Goal: Information Seeking & Learning: Learn about a topic

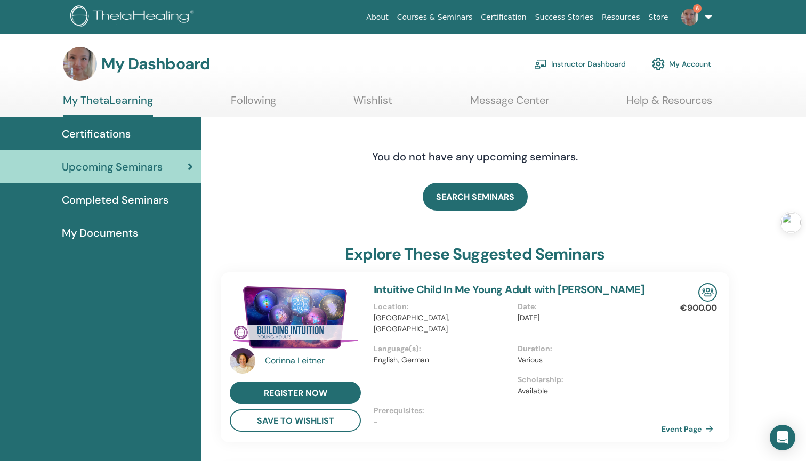
click at [128, 203] on span "Completed Seminars" at bounding box center [115, 200] width 107 height 16
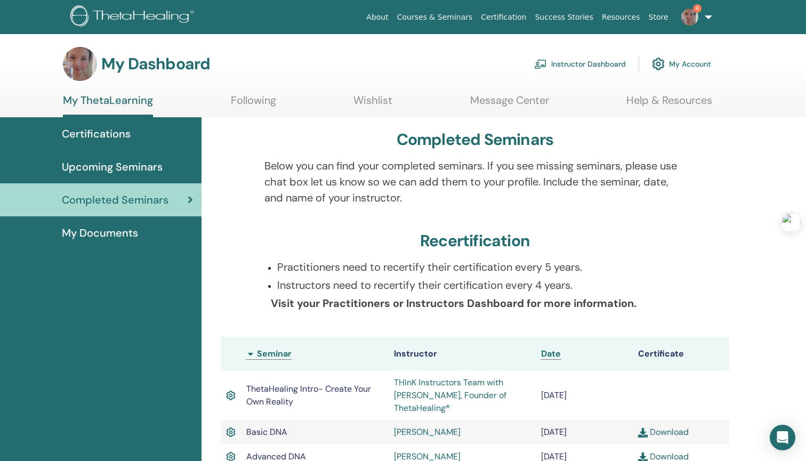
click at [709, 18] on link "6" at bounding box center [694, 17] width 44 height 34
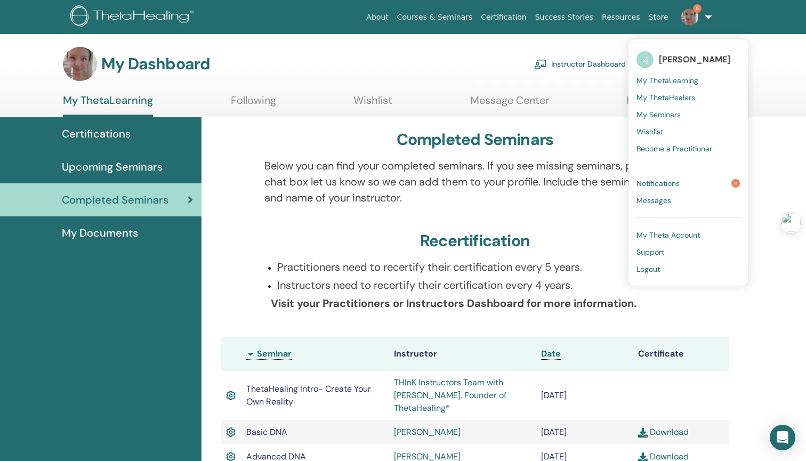
click at [294, 150] on div "Completed Seminars" at bounding box center [475, 141] width 508 height 23
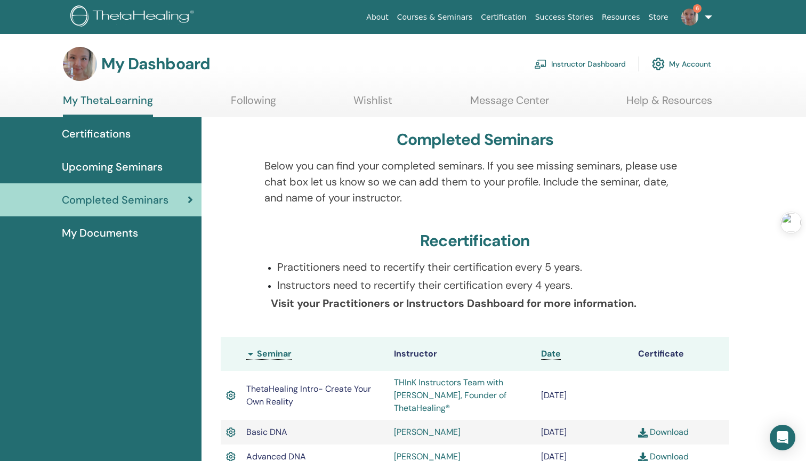
click at [149, 134] on div "Certifications" at bounding box center [101, 134] width 184 height 16
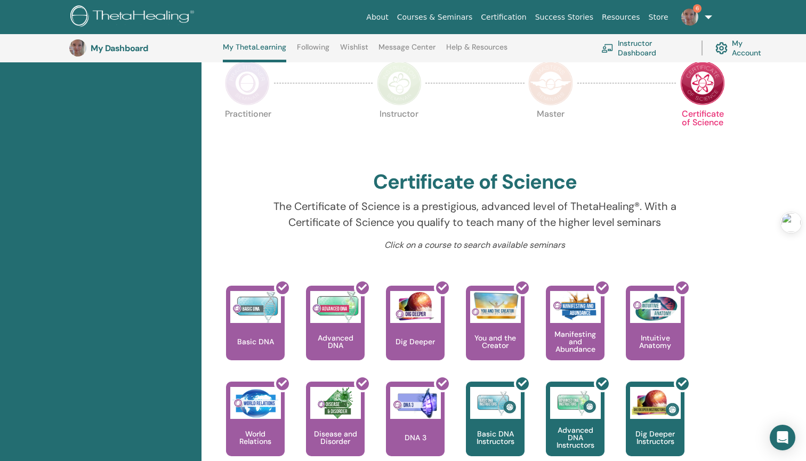
scroll to position [155, 0]
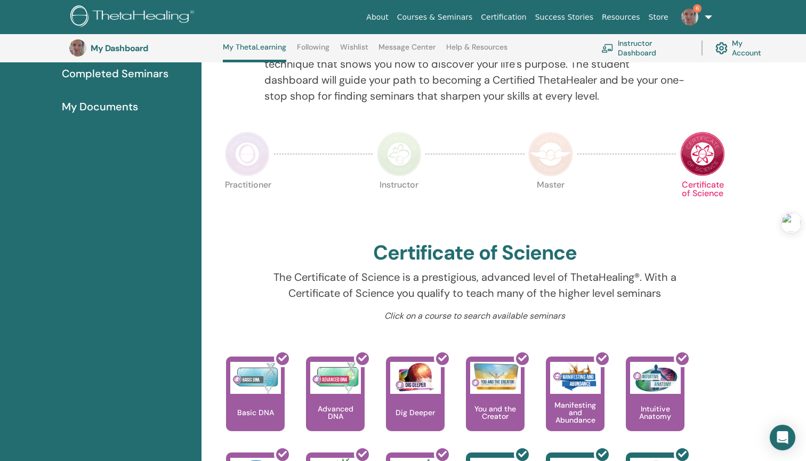
click at [543, 159] on img at bounding box center [550, 154] width 45 height 45
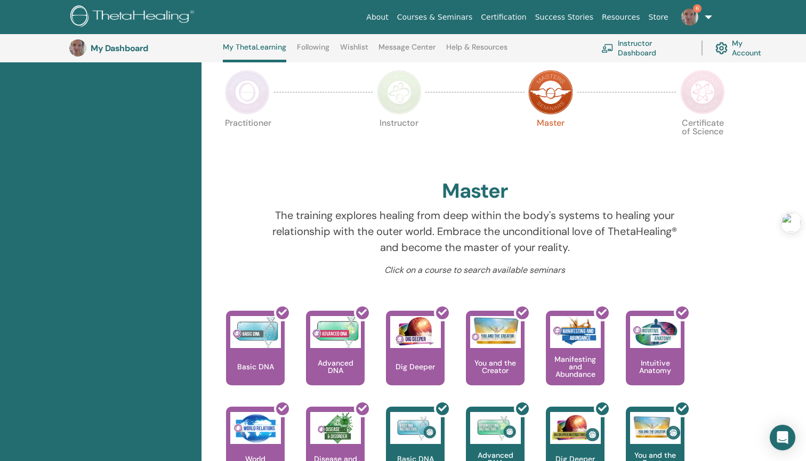
scroll to position [192, 0]
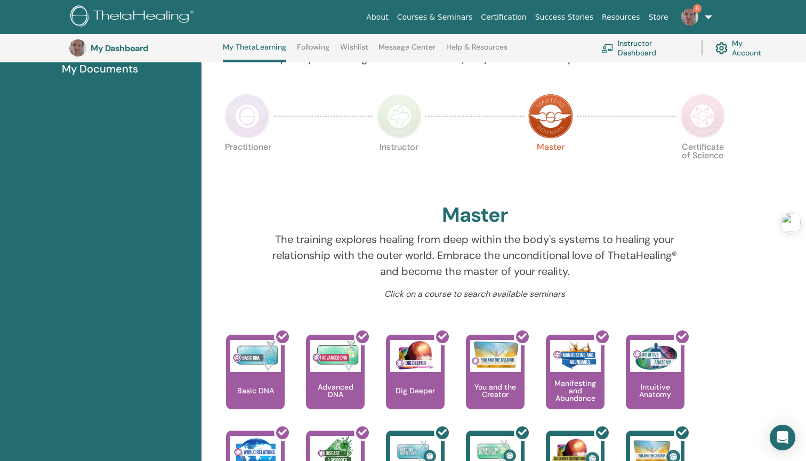
click at [412, 102] on img at bounding box center [399, 116] width 45 height 45
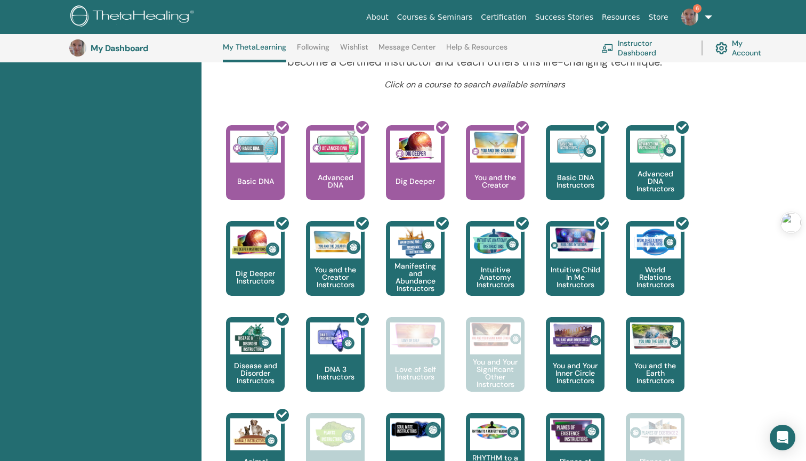
scroll to position [233, 0]
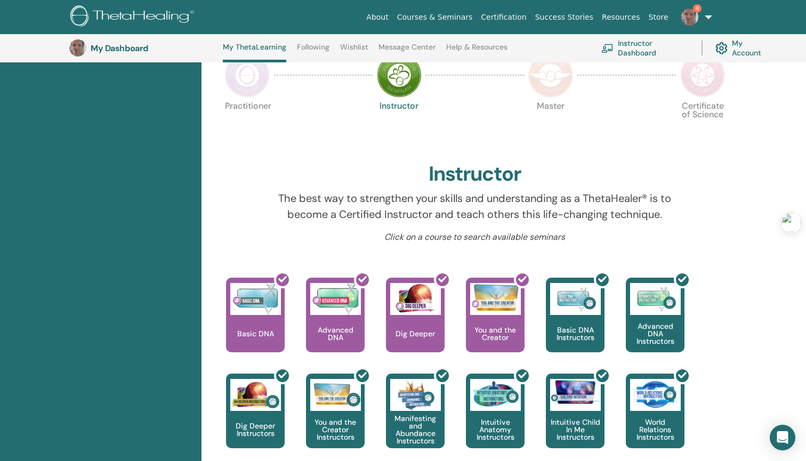
click at [240, 80] on img at bounding box center [247, 75] width 45 height 45
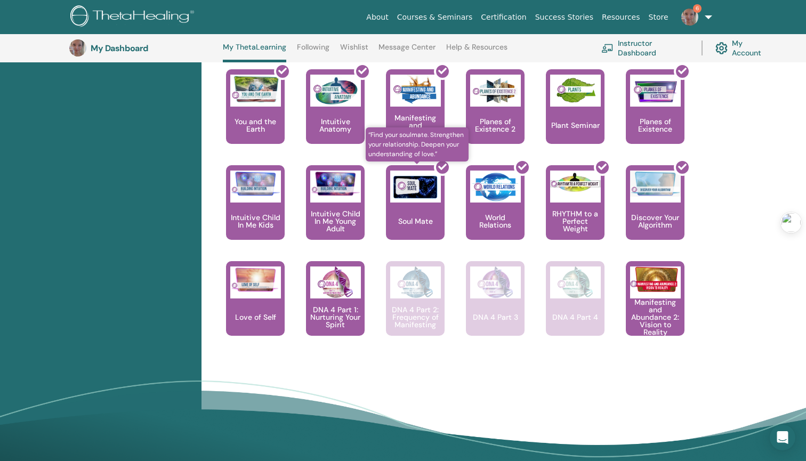
scroll to position [720, 0]
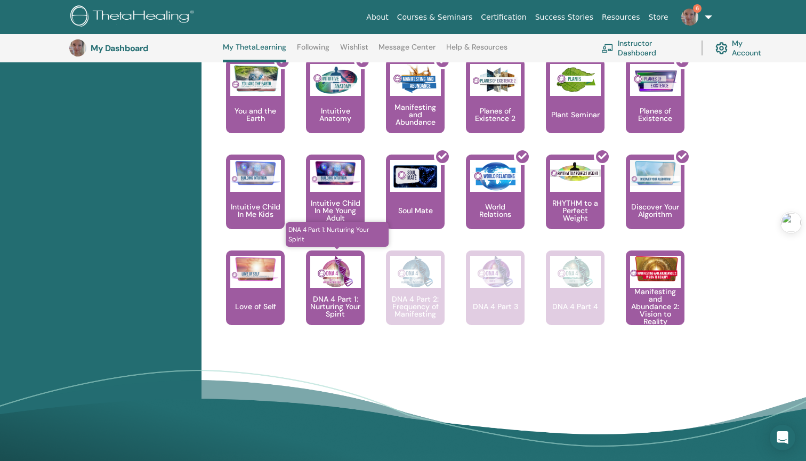
click at [340, 306] on p "DNA 4 Part 1: Nurturing Your Spirit" at bounding box center [335, 306] width 59 height 22
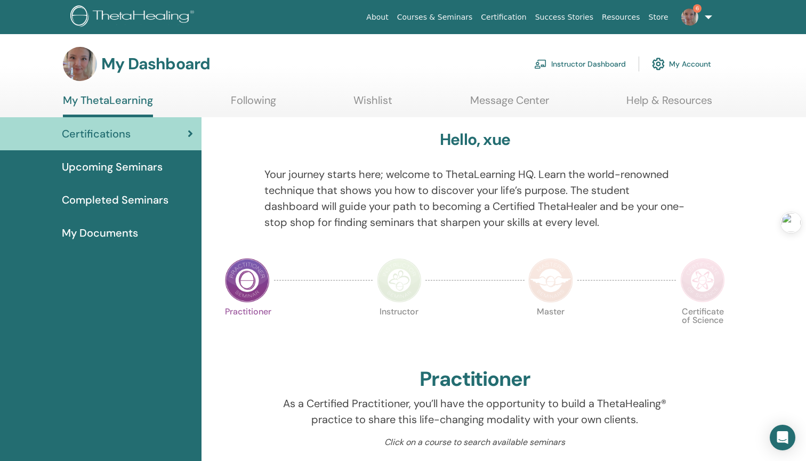
click at [698, 296] on img at bounding box center [702, 280] width 45 height 45
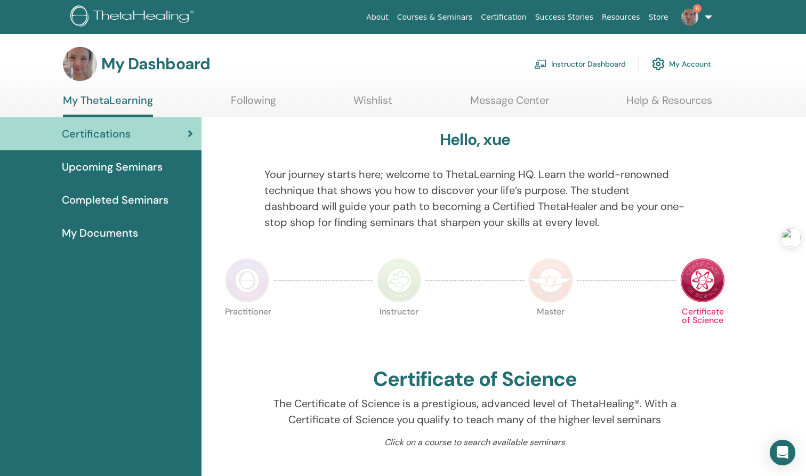
click at [554, 286] on img at bounding box center [550, 280] width 45 height 45
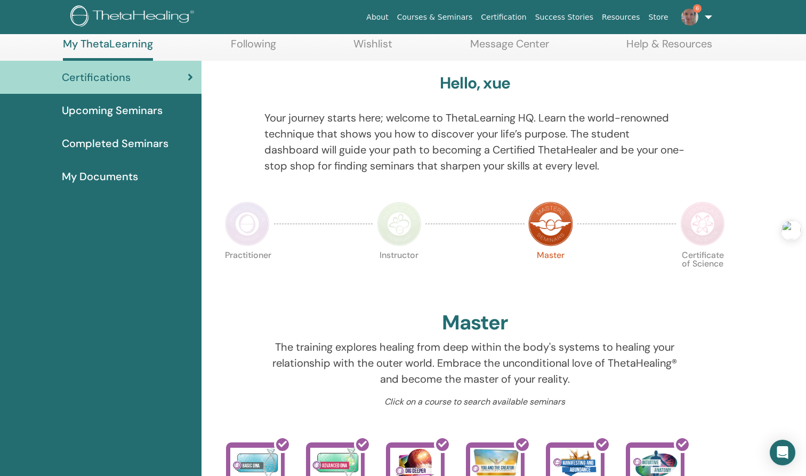
scroll to position [47, 0]
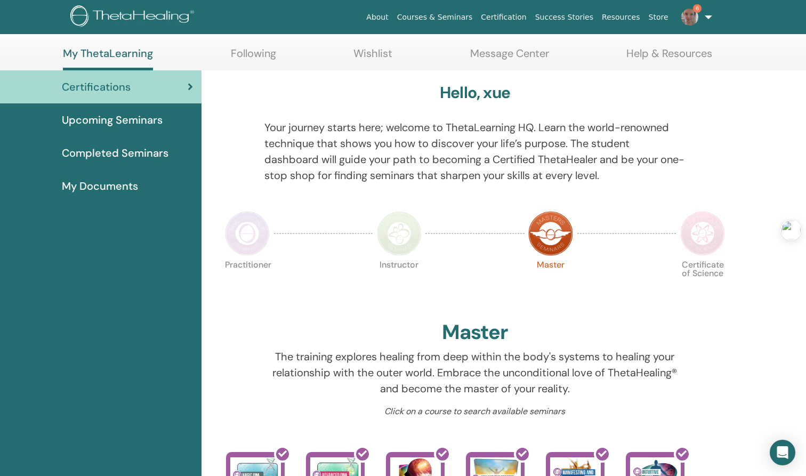
click at [395, 230] on img at bounding box center [399, 233] width 45 height 45
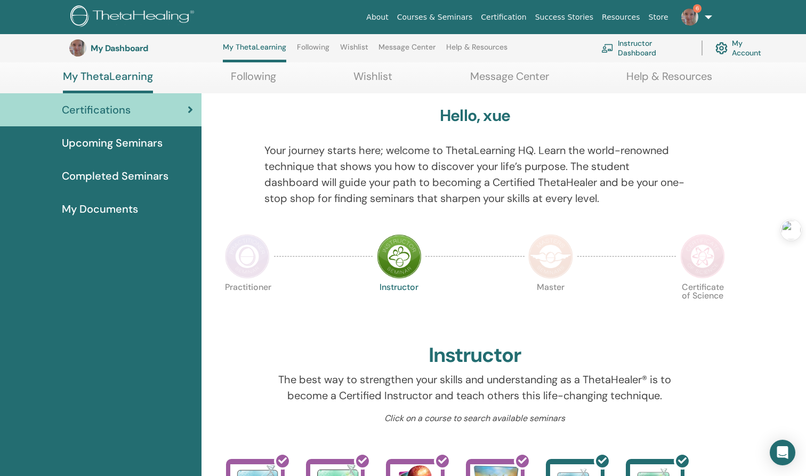
scroll to position [35, 0]
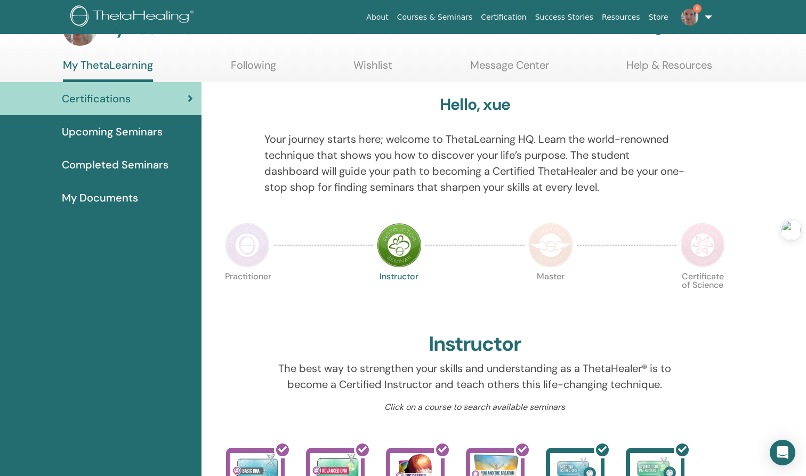
click at [233, 237] on img at bounding box center [247, 245] width 45 height 45
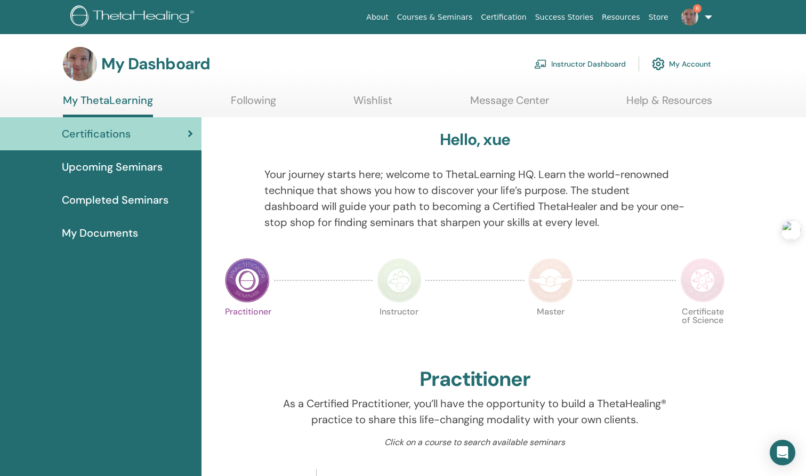
click at [160, 199] on span "Completed Seminars" at bounding box center [115, 200] width 107 height 16
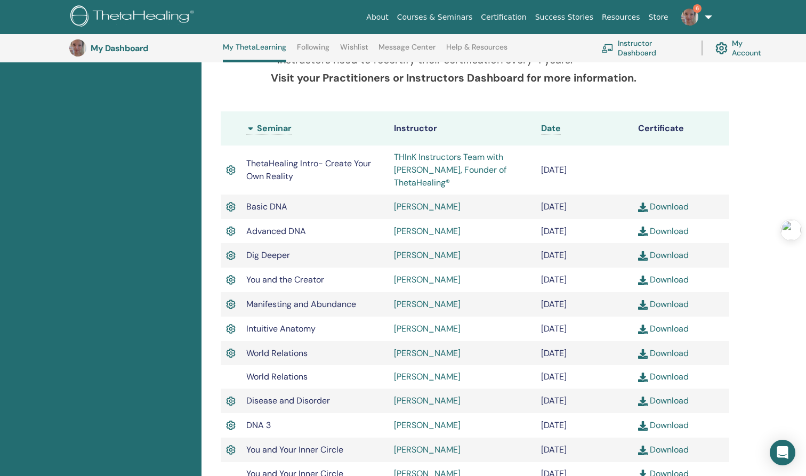
scroll to position [197, 0]
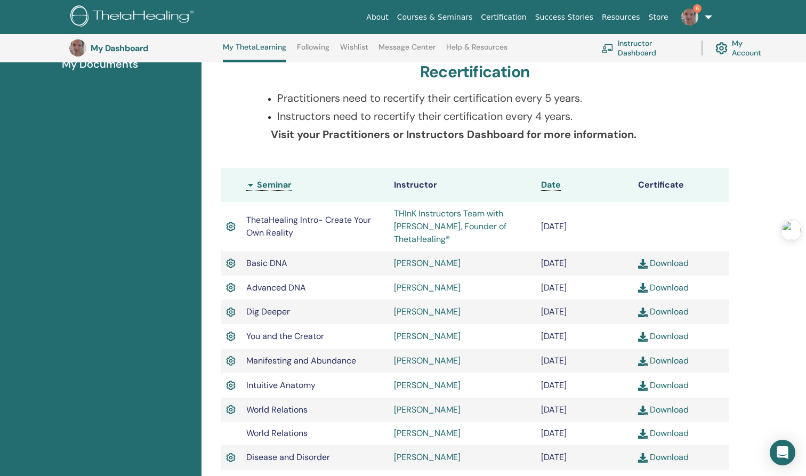
click at [429, 228] on link "THInK Instructors Team with [PERSON_NAME], Founder of ThetaHealing®" at bounding box center [450, 226] width 112 height 37
click at [644, 263] on img at bounding box center [643, 264] width 10 height 10
click at [643, 287] on img at bounding box center [643, 288] width 10 height 10
click at [644, 315] on img at bounding box center [643, 312] width 10 height 10
click at [644, 340] on img at bounding box center [643, 337] width 10 height 10
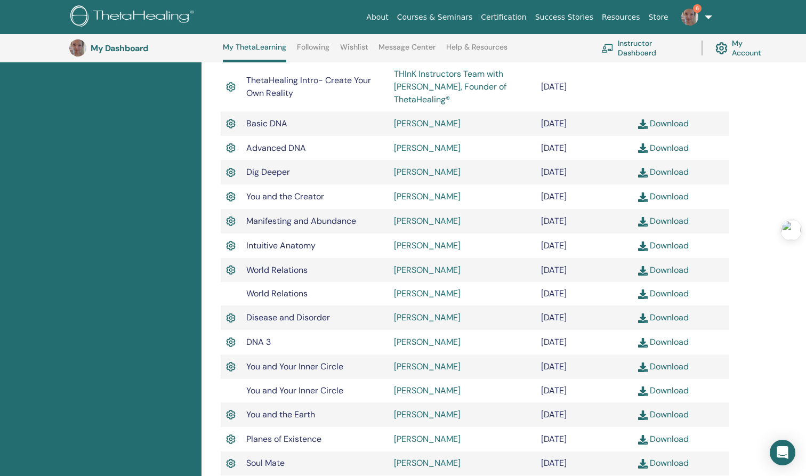
scroll to position [343, 0]
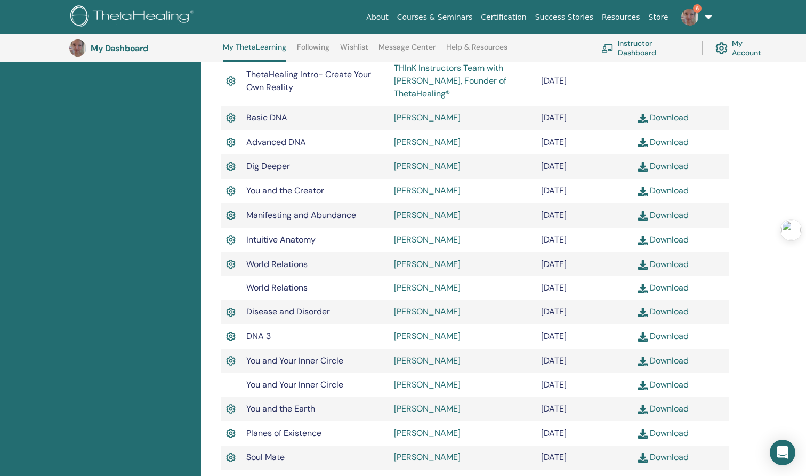
click at [644, 213] on img at bounding box center [643, 216] width 10 height 10
click at [643, 242] on img at bounding box center [643, 240] width 10 height 10
click at [643, 238] on img at bounding box center [643, 240] width 10 height 10
click at [643, 265] on img at bounding box center [643, 265] width 10 height 10
click at [642, 288] on img at bounding box center [643, 288] width 10 height 10
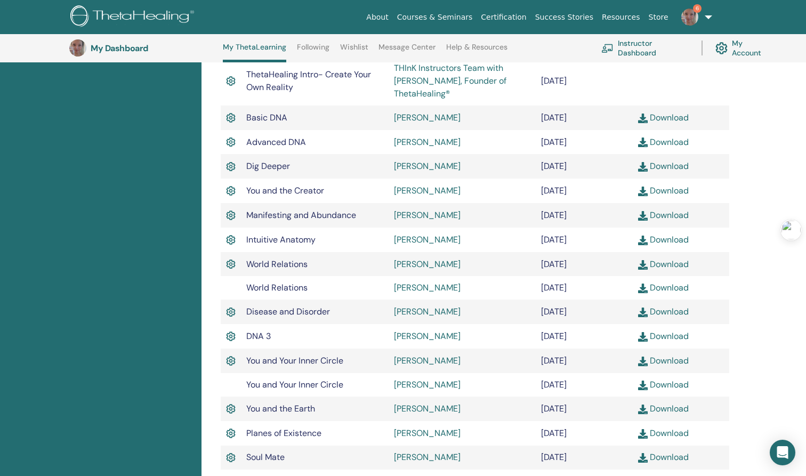
click at [644, 313] on img at bounding box center [643, 312] width 10 height 10
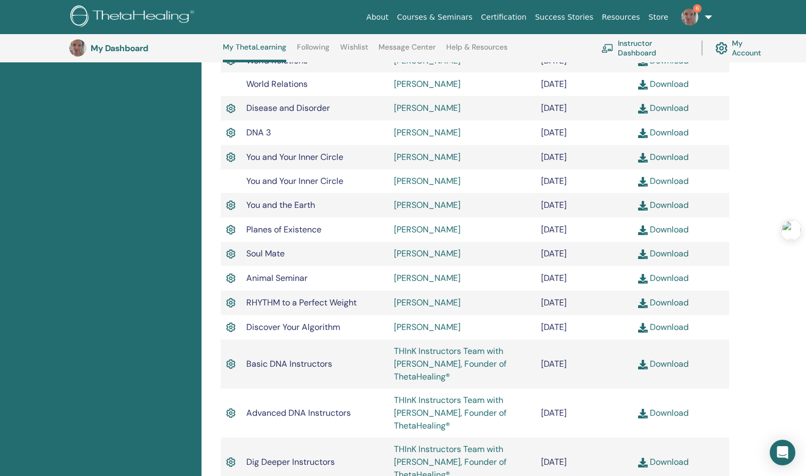
scroll to position [551, 0]
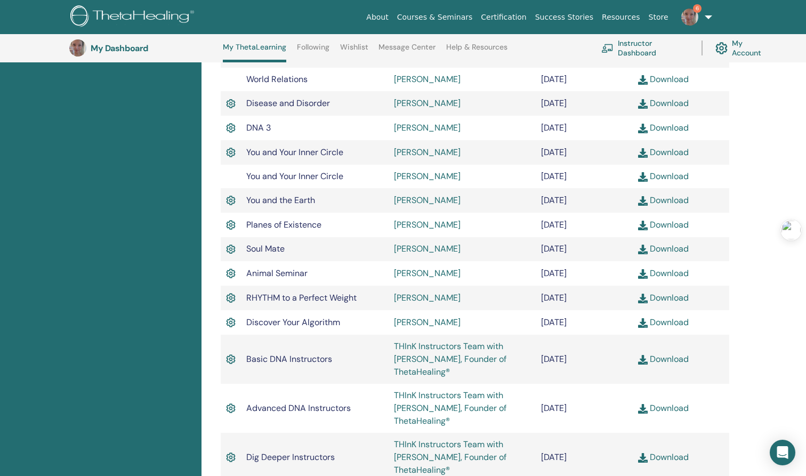
click at [639, 127] on img at bounding box center [643, 129] width 10 height 10
click at [644, 152] on img at bounding box center [643, 153] width 10 height 10
click at [645, 176] on img at bounding box center [643, 177] width 10 height 10
click at [645, 203] on img at bounding box center [643, 201] width 10 height 10
click at [642, 224] on img at bounding box center [643, 226] width 10 height 10
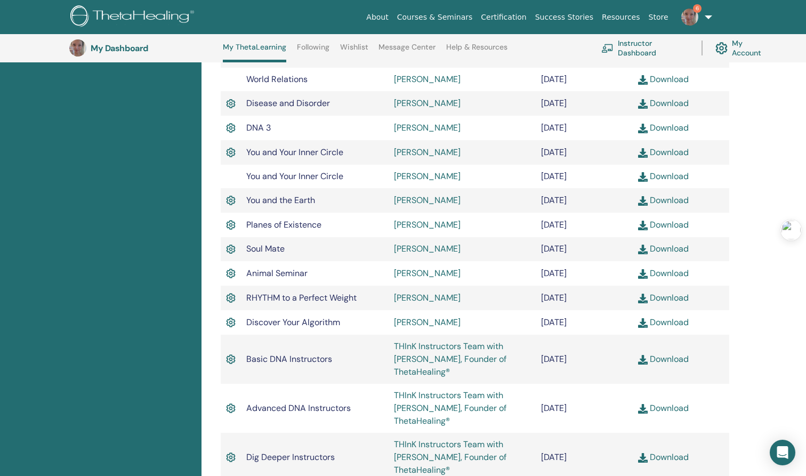
click at [644, 248] on img at bounding box center [643, 250] width 10 height 10
click at [643, 271] on img at bounding box center [643, 274] width 10 height 10
click at [644, 299] on img at bounding box center [643, 299] width 10 height 10
click at [645, 323] on img at bounding box center [643, 323] width 10 height 10
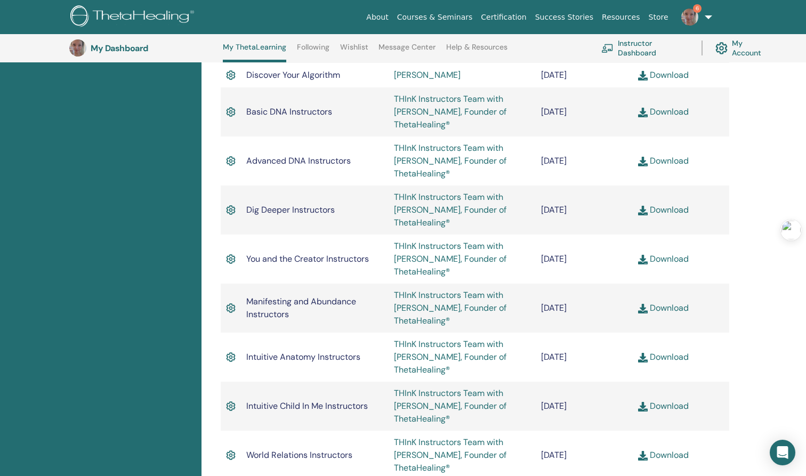
scroll to position [804, 0]
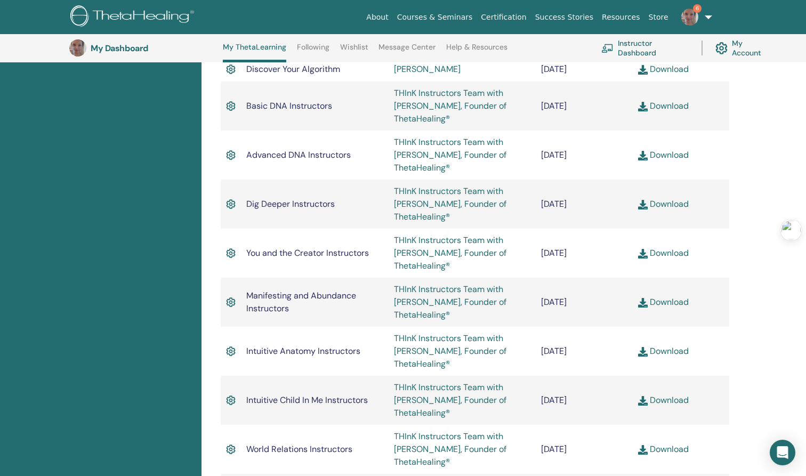
click at [643, 108] on img at bounding box center [643, 107] width 10 height 10
click at [641, 156] on img at bounding box center [643, 156] width 10 height 10
click at [644, 206] on img at bounding box center [643, 205] width 10 height 10
click at [645, 156] on img at bounding box center [643, 156] width 10 height 10
click at [641, 201] on img at bounding box center [643, 205] width 10 height 10
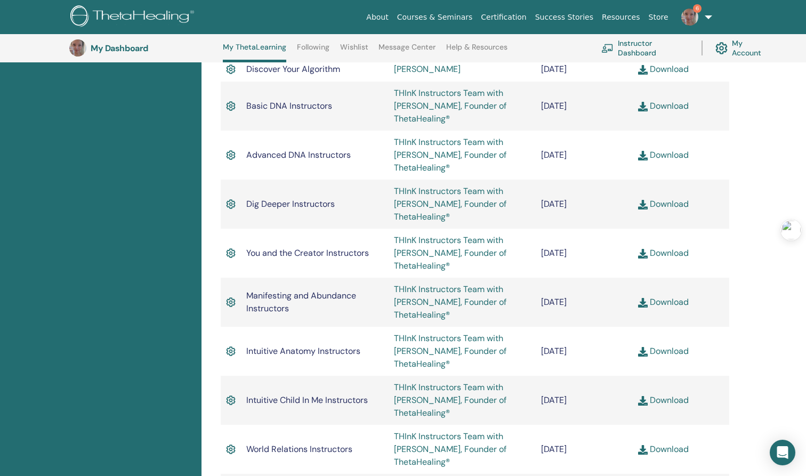
click at [641, 251] on img at bounding box center [643, 254] width 10 height 10
click at [641, 303] on img at bounding box center [643, 303] width 10 height 10
click at [646, 357] on td "Download" at bounding box center [680, 351] width 96 height 49
click at [644, 352] on img at bounding box center [643, 352] width 10 height 10
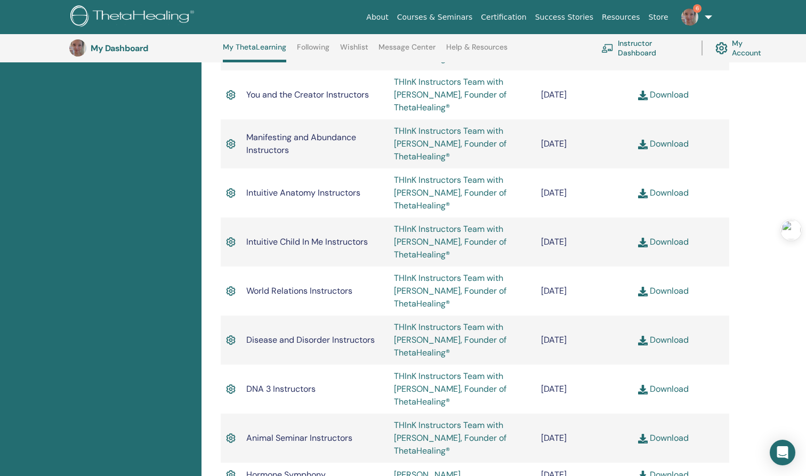
scroll to position [986, 0]
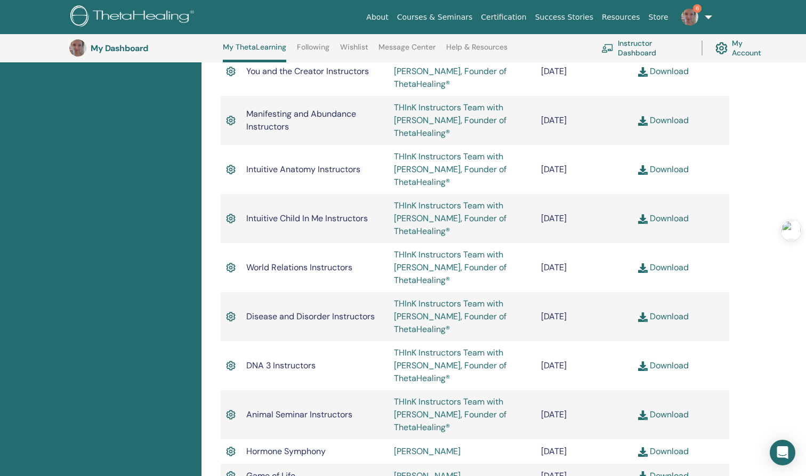
click at [643, 220] on img at bounding box center [643, 219] width 10 height 10
click at [645, 270] on img at bounding box center [643, 268] width 10 height 10
click at [643, 313] on img at bounding box center [643, 317] width 10 height 10
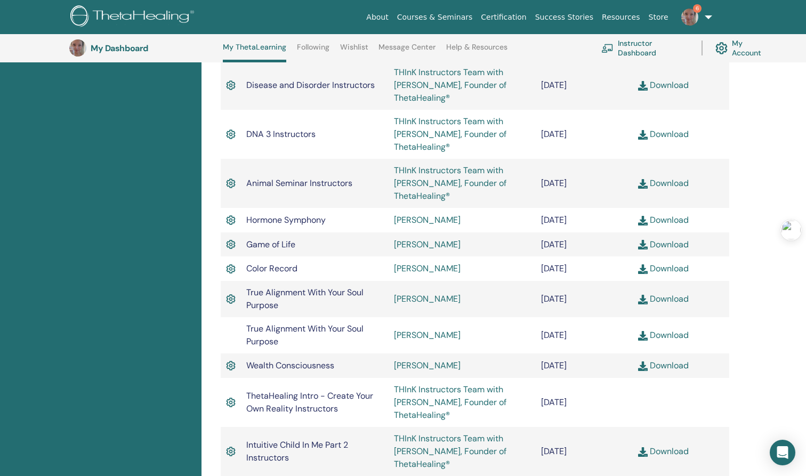
scroll to position [1219, 0]
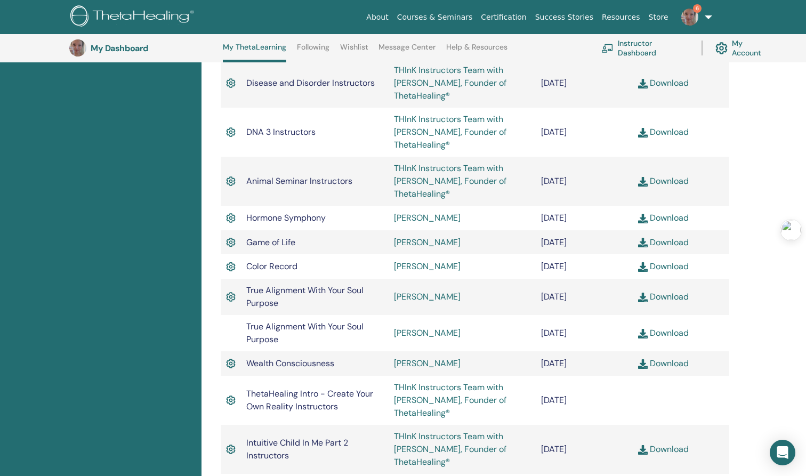
click at [641, 132] on img at bounding box center [643, 133] width 10 height 10
click at [644, 179] on img at bounding box center [643, 182] width 10 height 10
click at [641, 181] on img at bounding box center [643, 182] width 10 height 10
click at [643, 129] on img at bounding box center [643, 133] width 10 height 10
click at [640, 216] on img at bounding box center [643, 219] width 10 height 10
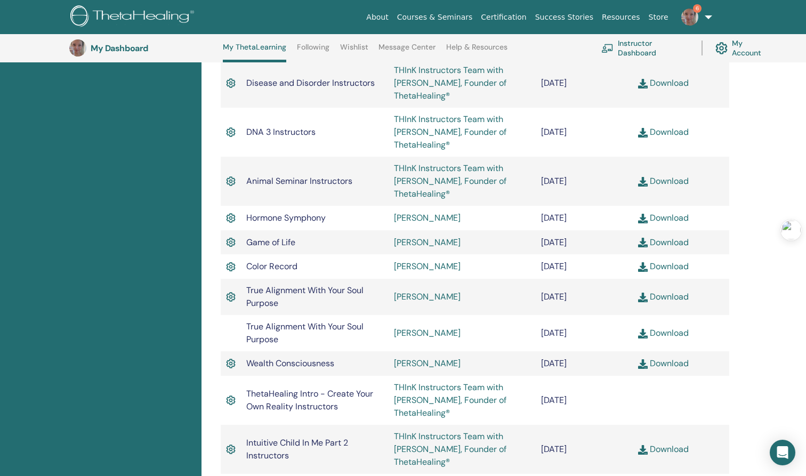
click at [644, 241] on img at bounding box center [643, 243] width 10 height 10
click at [643, 266] on img at bounding box center [643, 267] width 10 height 10
click at [644, 300] on img at bounding box center [643, 297] width 10 height 10
click at [643, 335] on img at bounding box center [643, 334] width 10 height 10
click at [640, 355] on td "Download" at bounding box center [680, 363] width 96 height 25
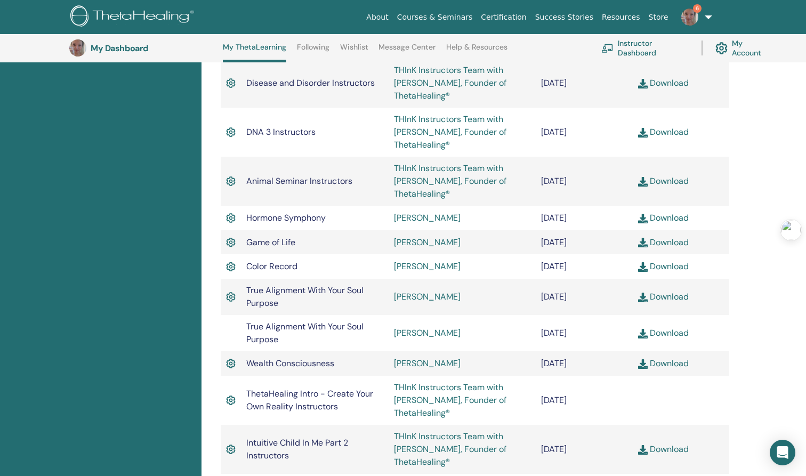
click at [642, 362] on img at bounding box center [643, 364] width 10 height 10
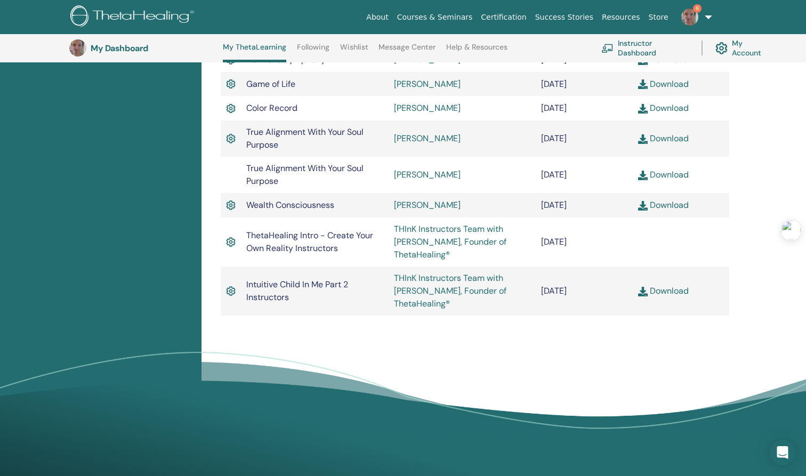
scroll to position [1380, 0]
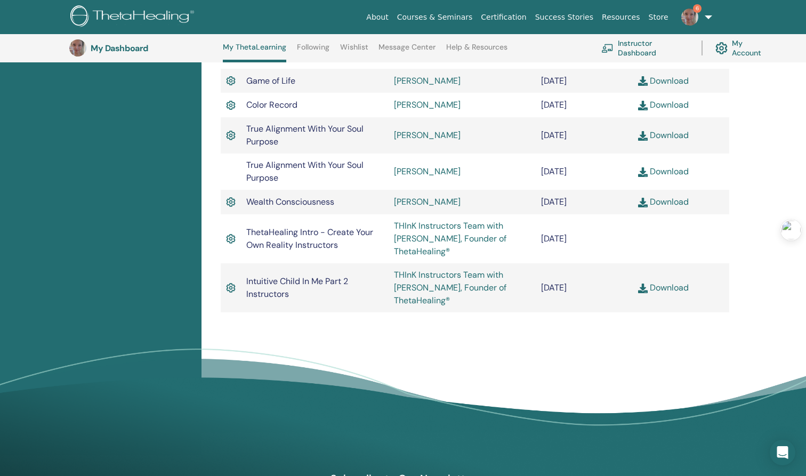
click at [644, 288] on img at bounding box center [643, 288] width 10 height 10
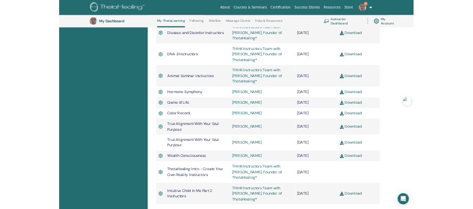
scroll to position [1218, 0]
